Goal: Information Seeking & Learning: Check status

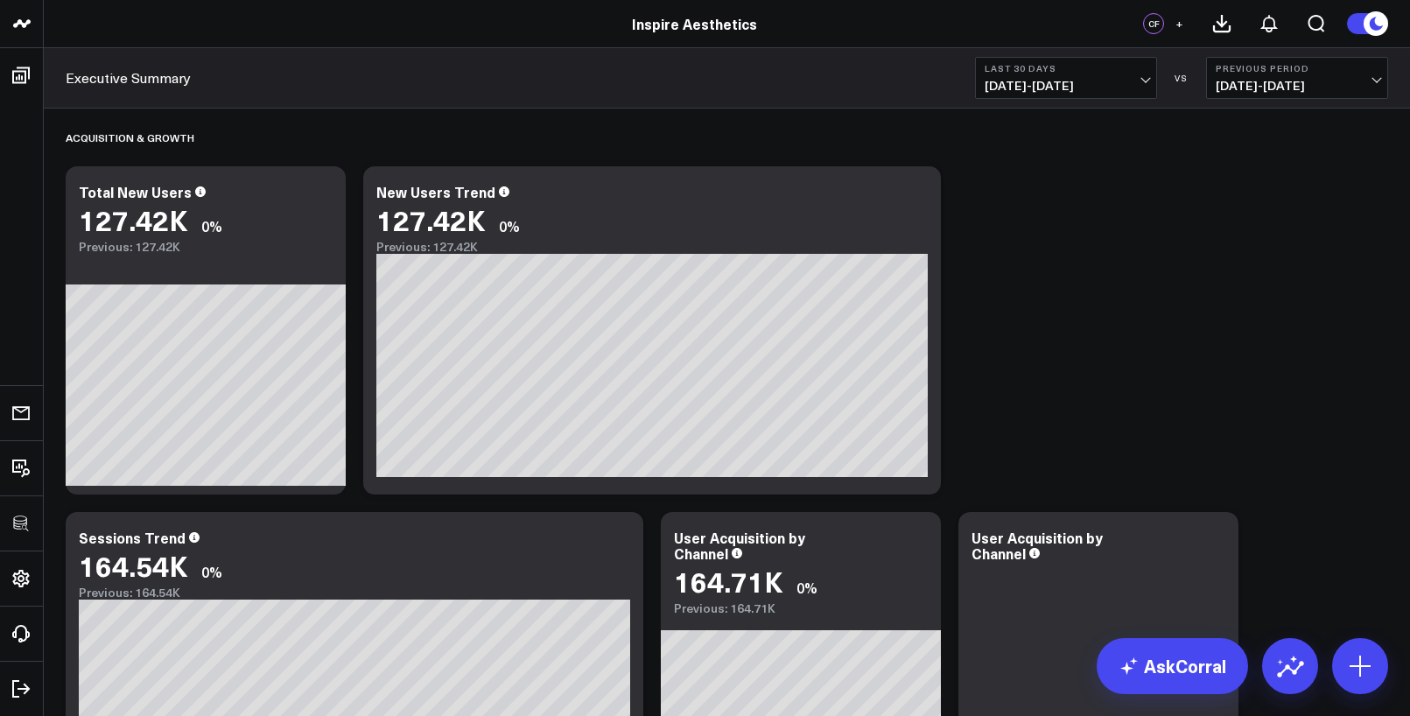
click at [1055, 70] on b "Last 30 Days" at bounding box center [1065, 68] width 163 height 11
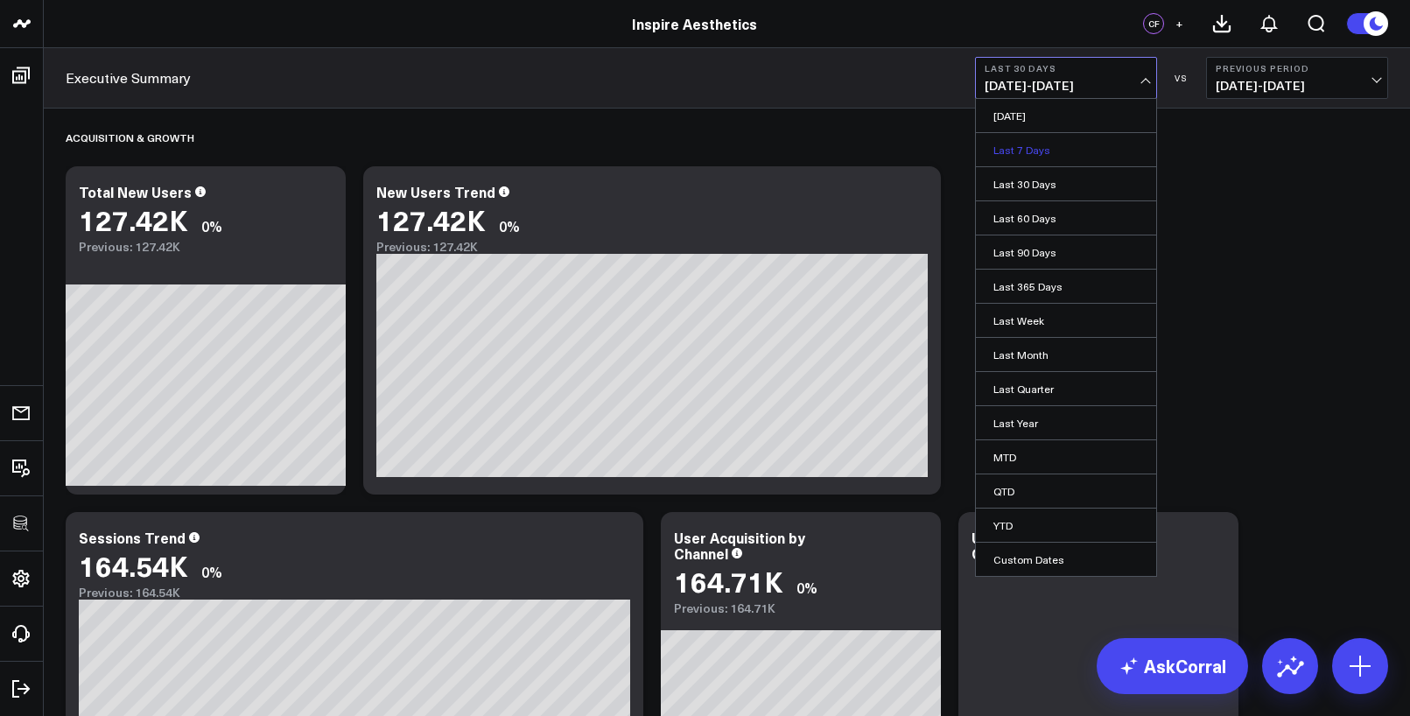
click at [1052, 146] on link "Last 7 Days" at bounding box center [1066, 149] width 180 height 33
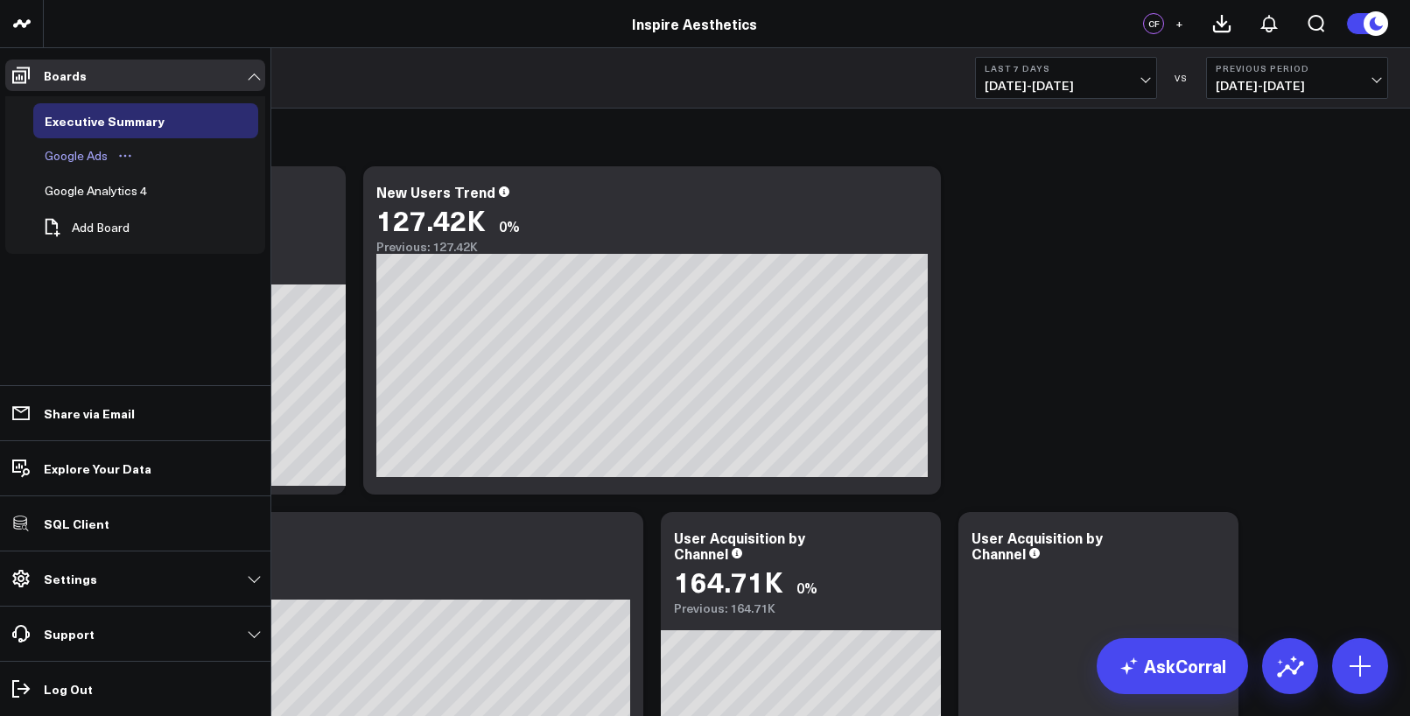
click at [66, 147] on div "Google Ads" at bounding box center [76, 155] width 72 height 21
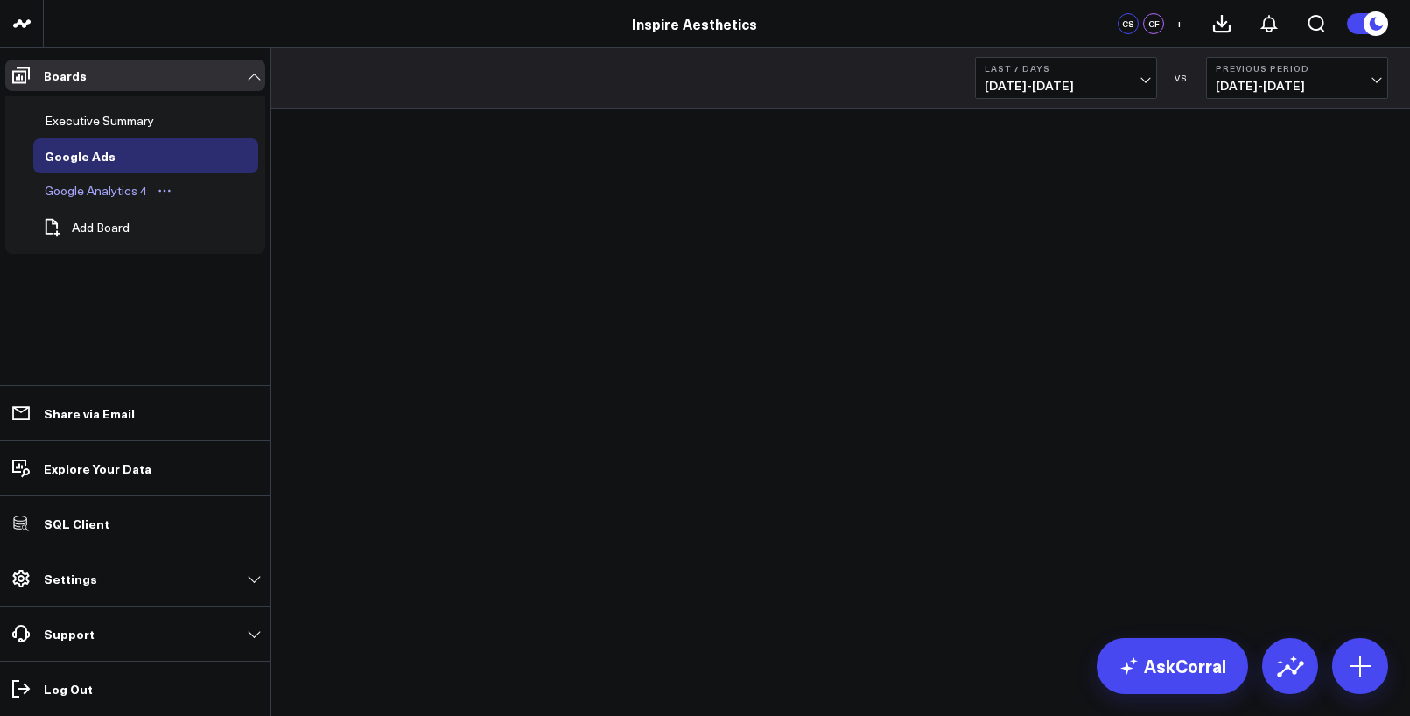
click at [79, 191] on div "Google Analytics 4" at bounding box center [95, 190] width 111 height 21
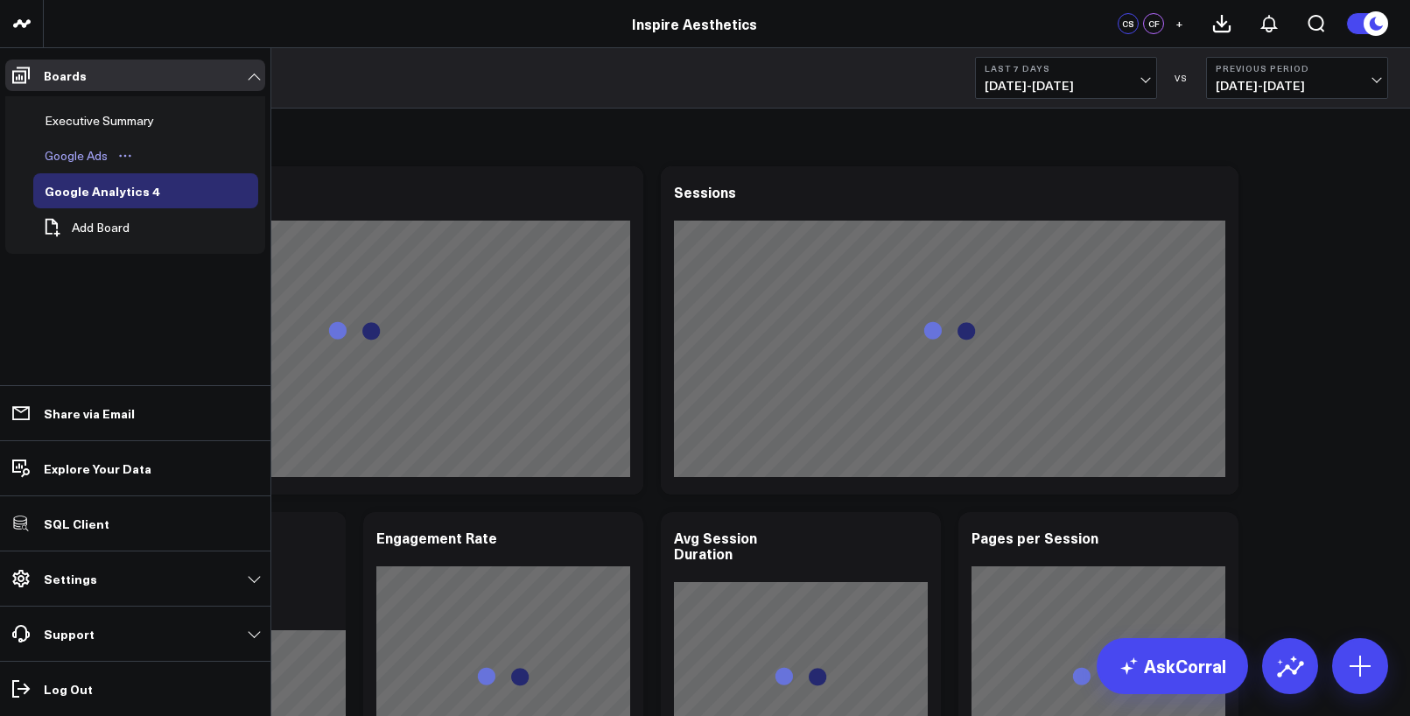
click at [71, 156] on div "Google Ads" at bounding box center [76, 155] width 72 height 21
